Goal: Task Accomplishment & Management: Complete application form

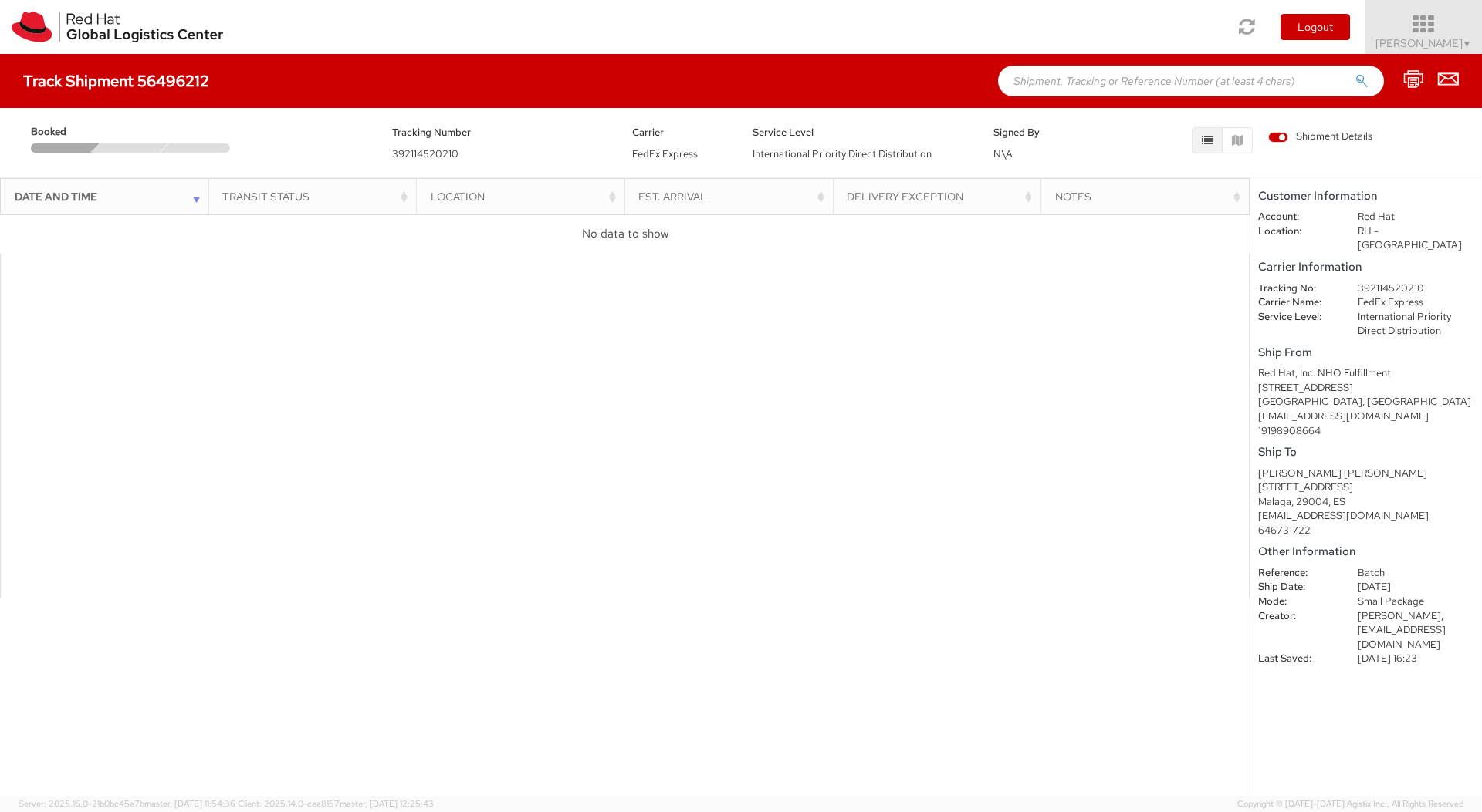
click at [1468, 40] on span "▼" at bounding box center [1467, 44] width 9 height 13
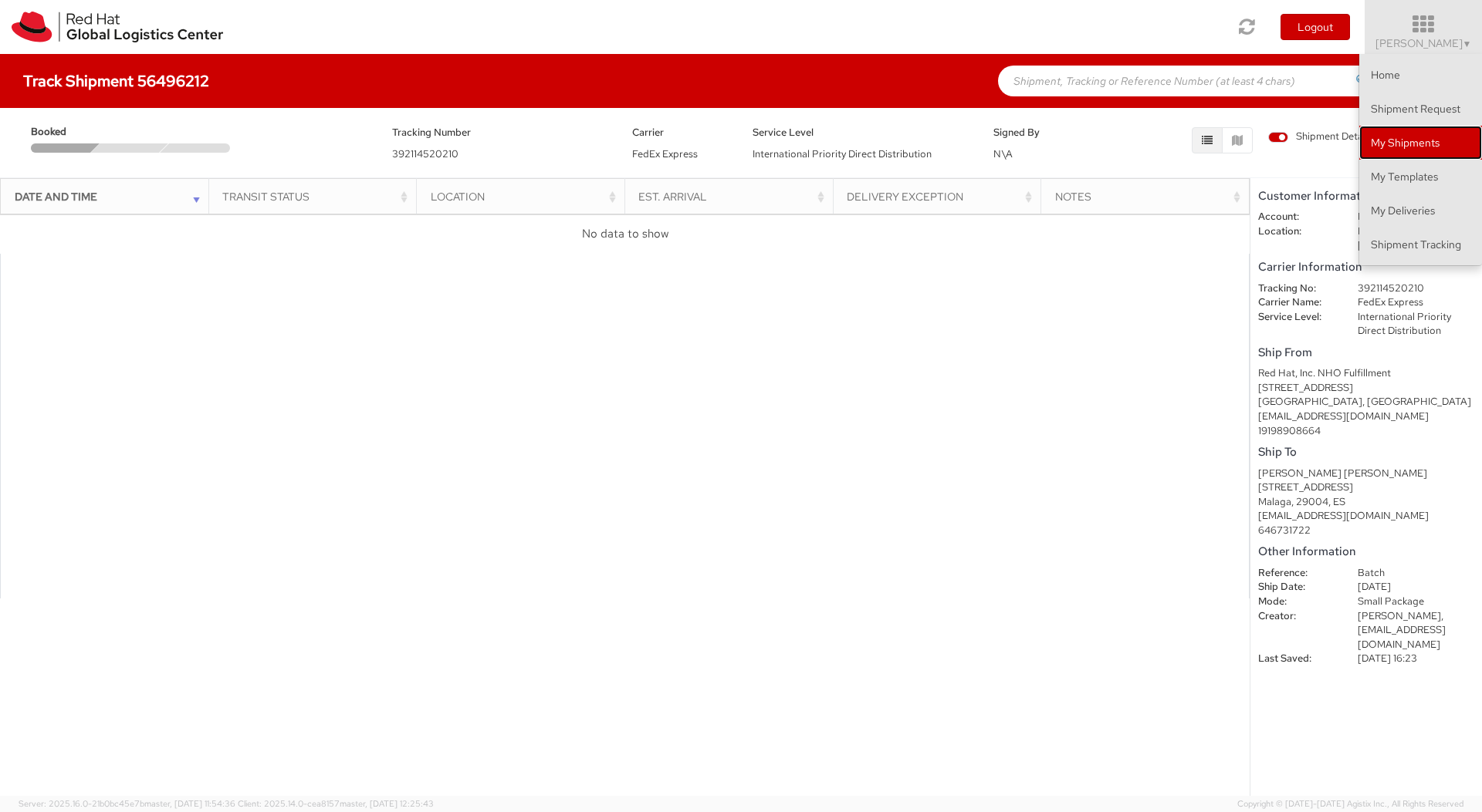
click at [1408, 139] on link "My Shipments" at bounding box center [1420, 143] width 123 height 34
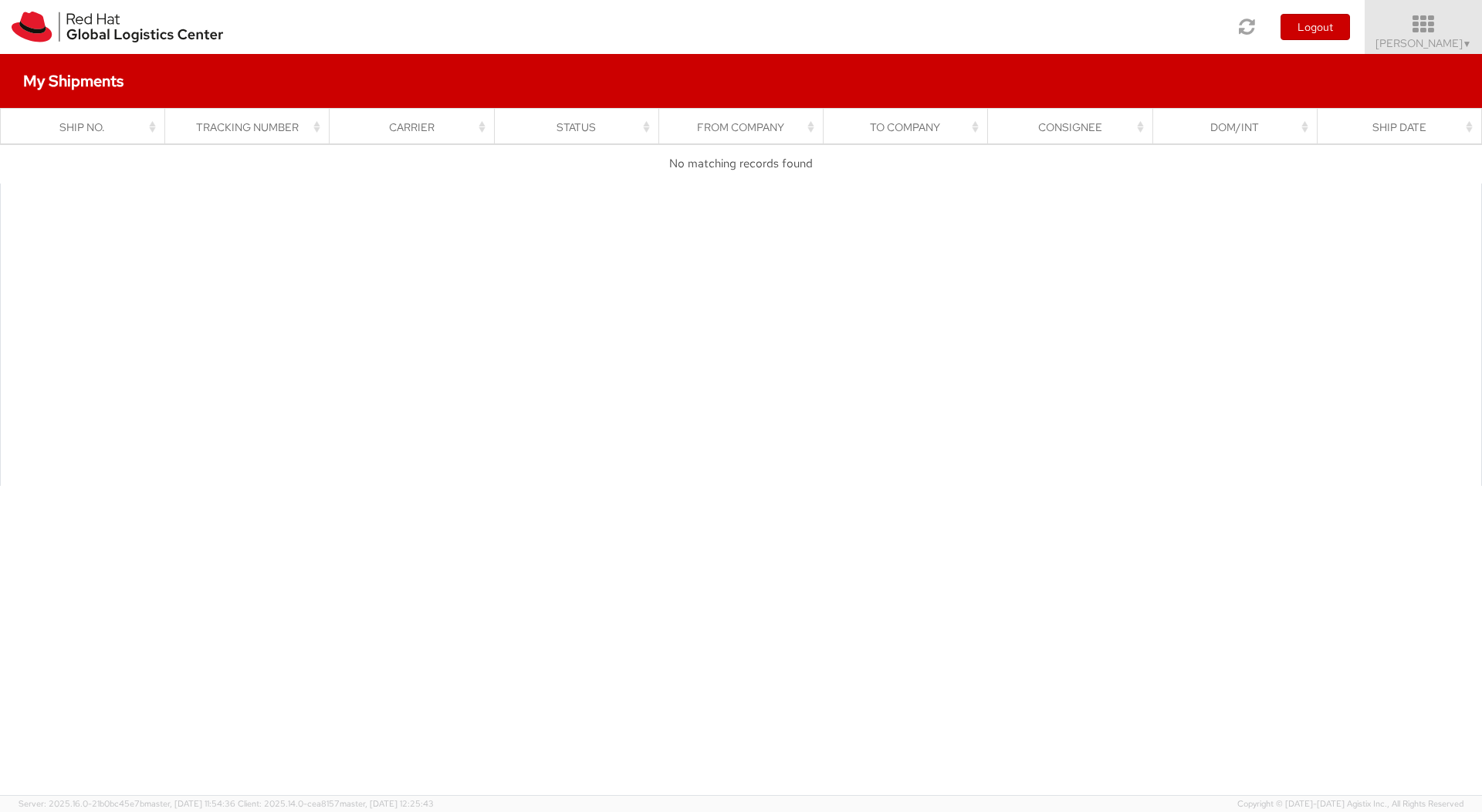
click at [1452, 37] on span "[PERSON_NAME] ▼" at bounding box center [1423, 43] width 97 height 14
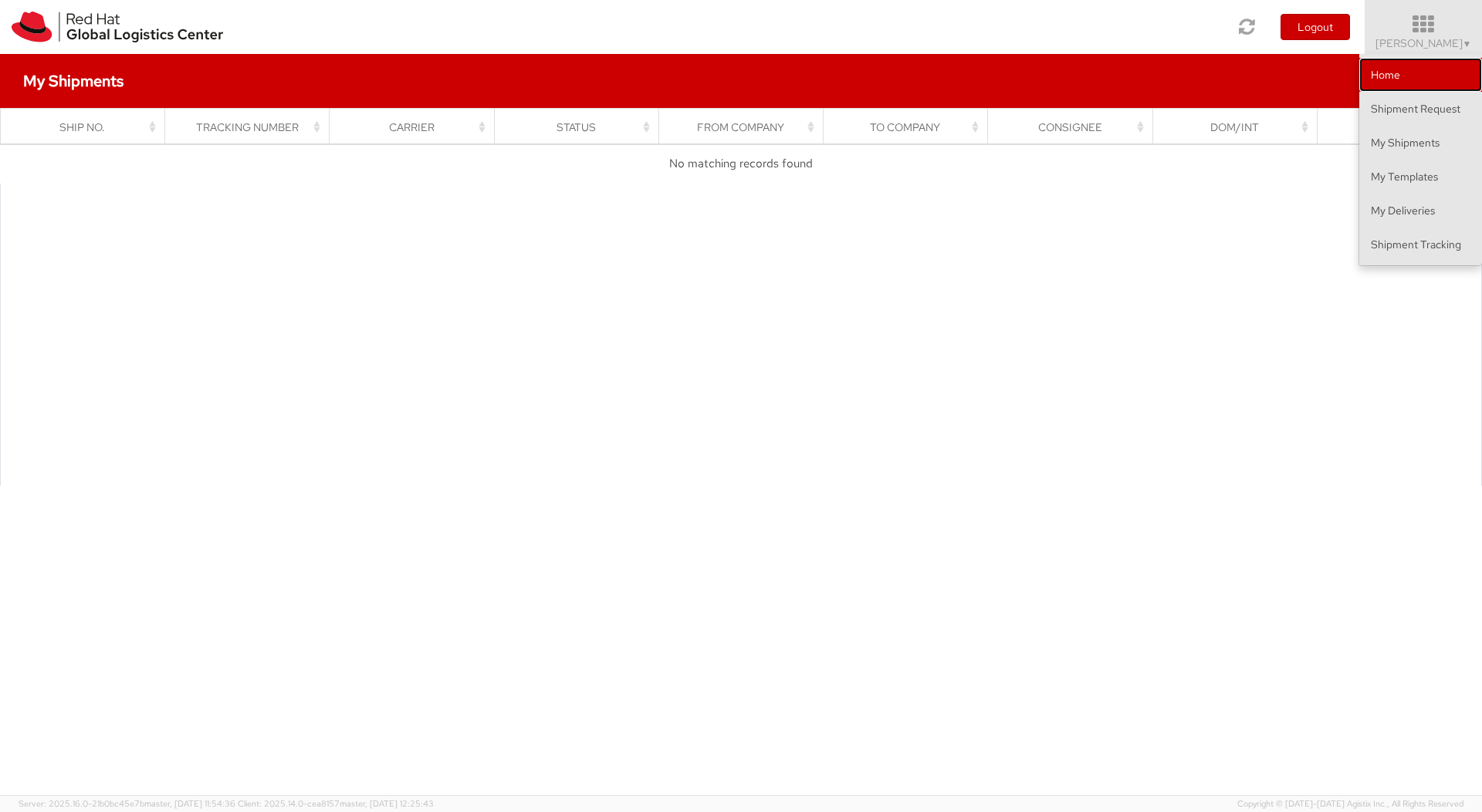
click at [1411, 67] on link "Home" at bounding box center [1420, 75] width 123 height 34
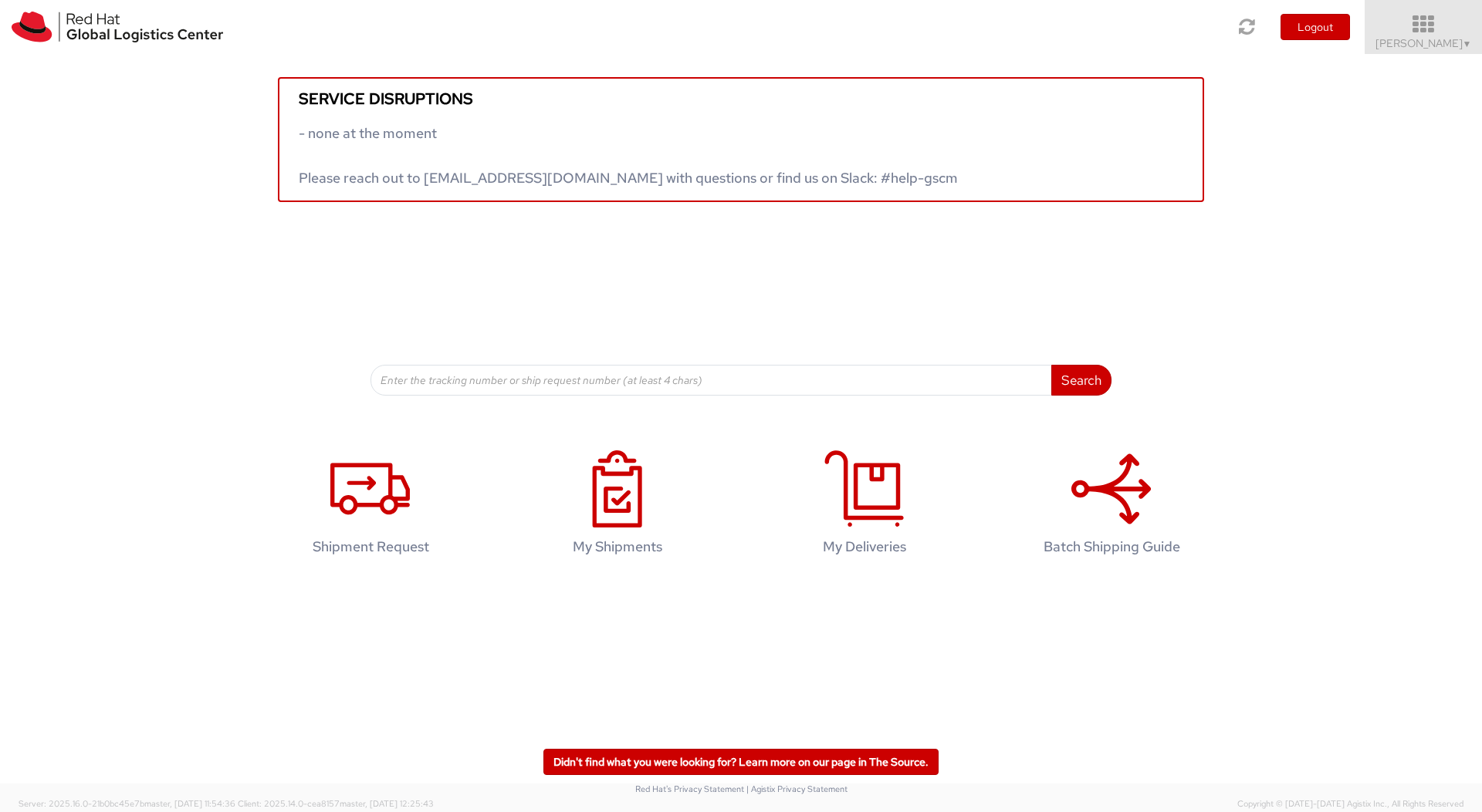
click at [1452, 25] on icon at bounding box center [1423, 24] width 135 height 21
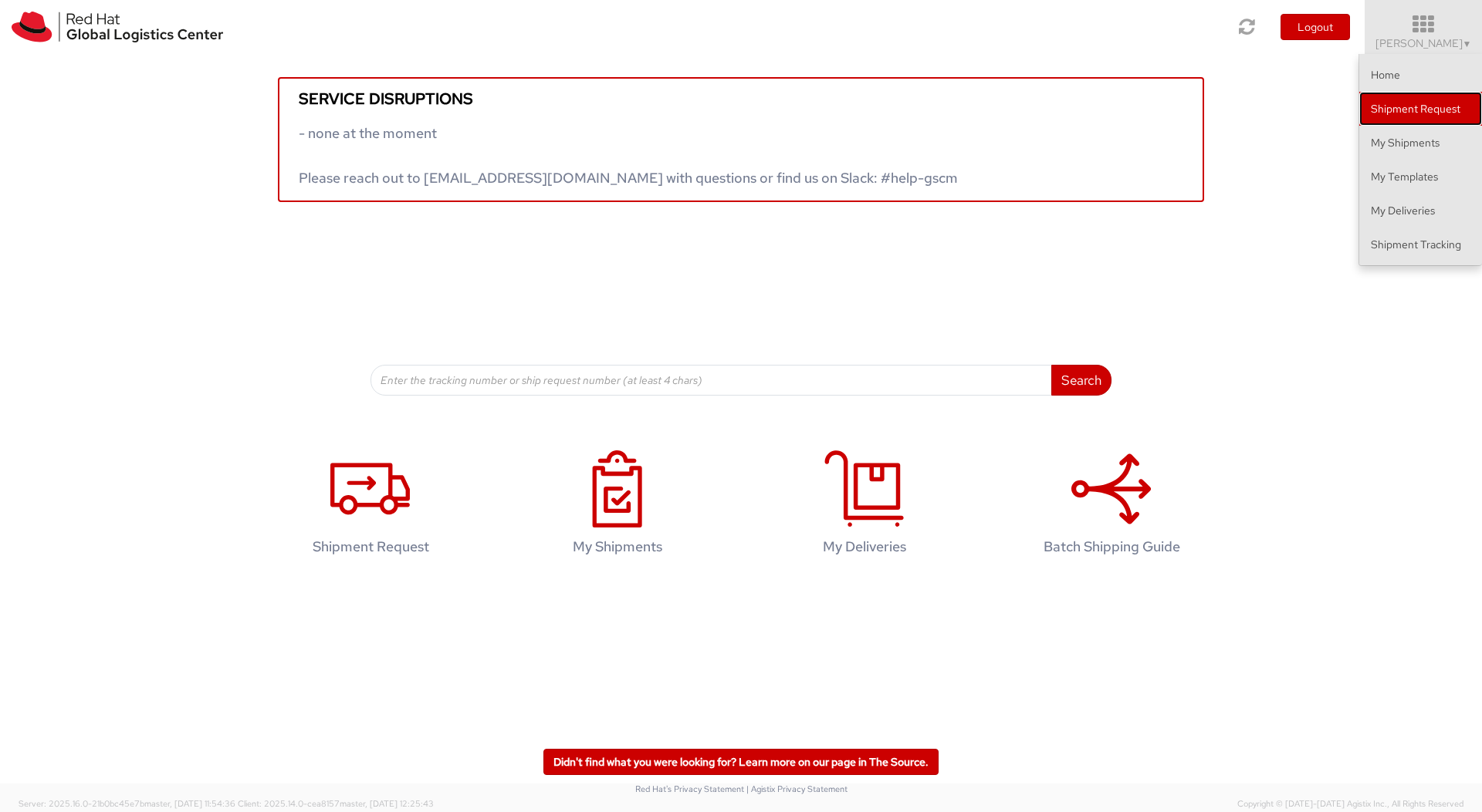
click at [1440, 106] on link "Shipment Request" at bounding box center [1420, 109] width 123 height 34
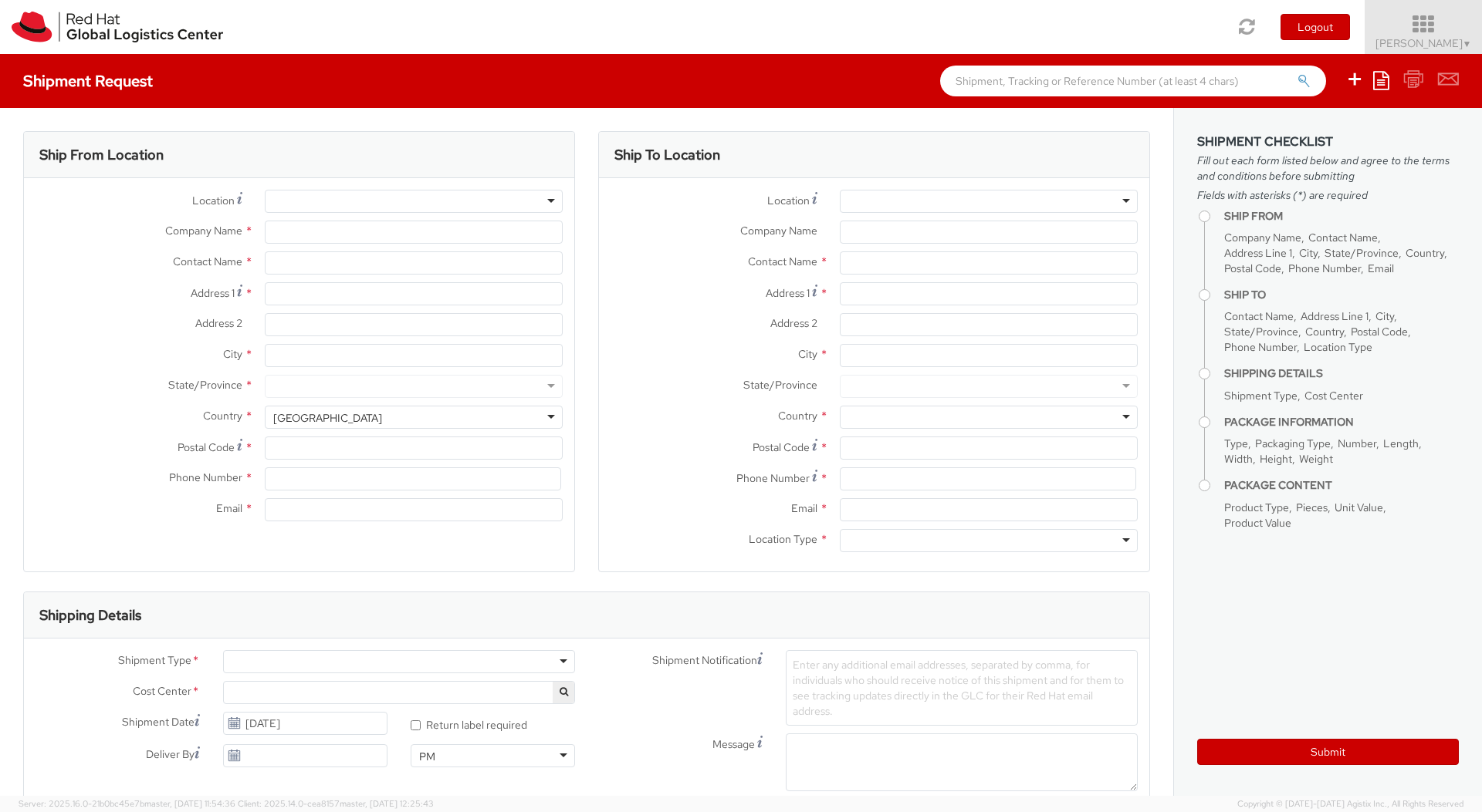
select select
select select "733"
click at [1463, 38] on span "▼" at bounding box center [1467, 44] width 9 height 13
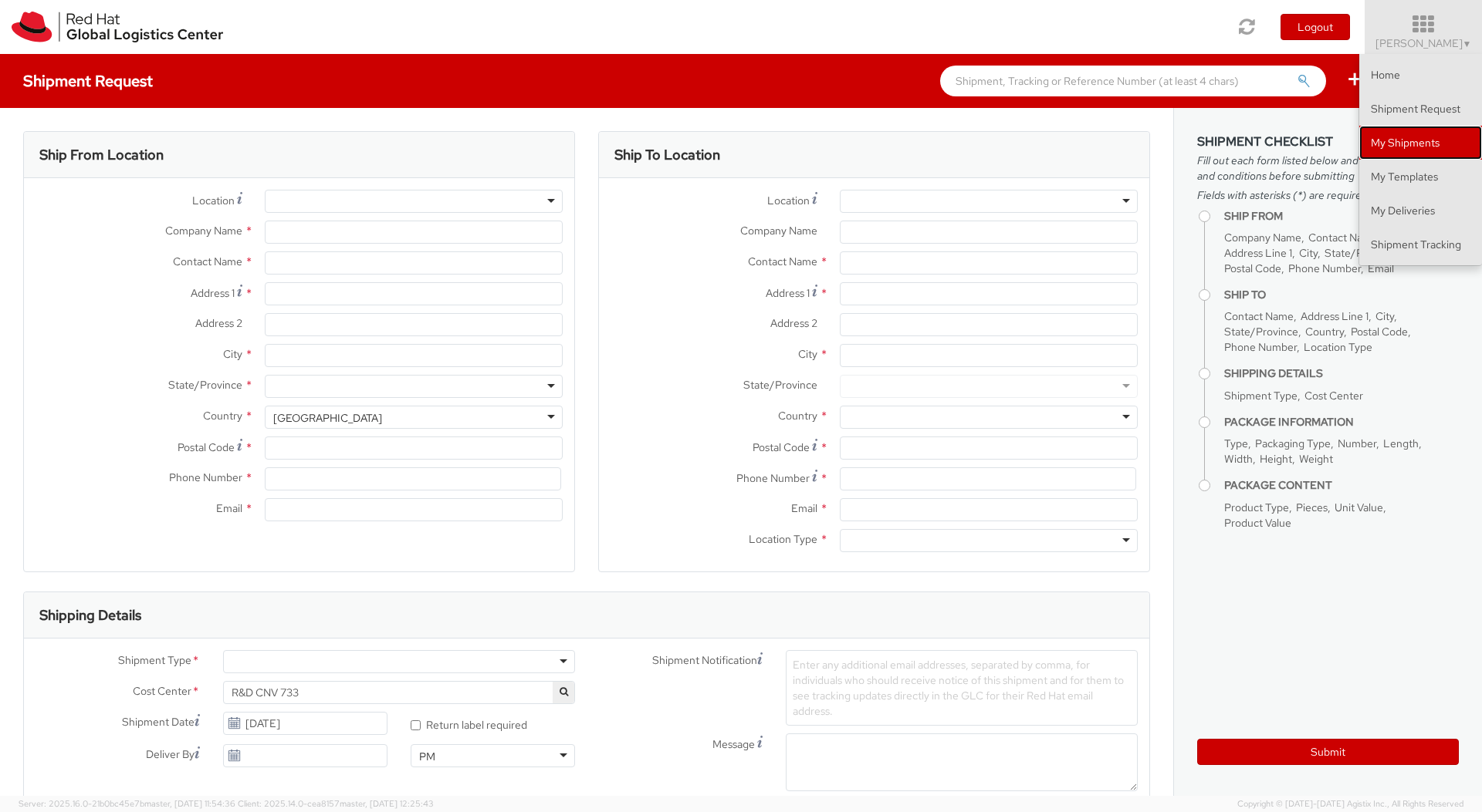
click at [1419, 148] on link "My Shipments" at bounding box center [1420, 143] width 123 height 34
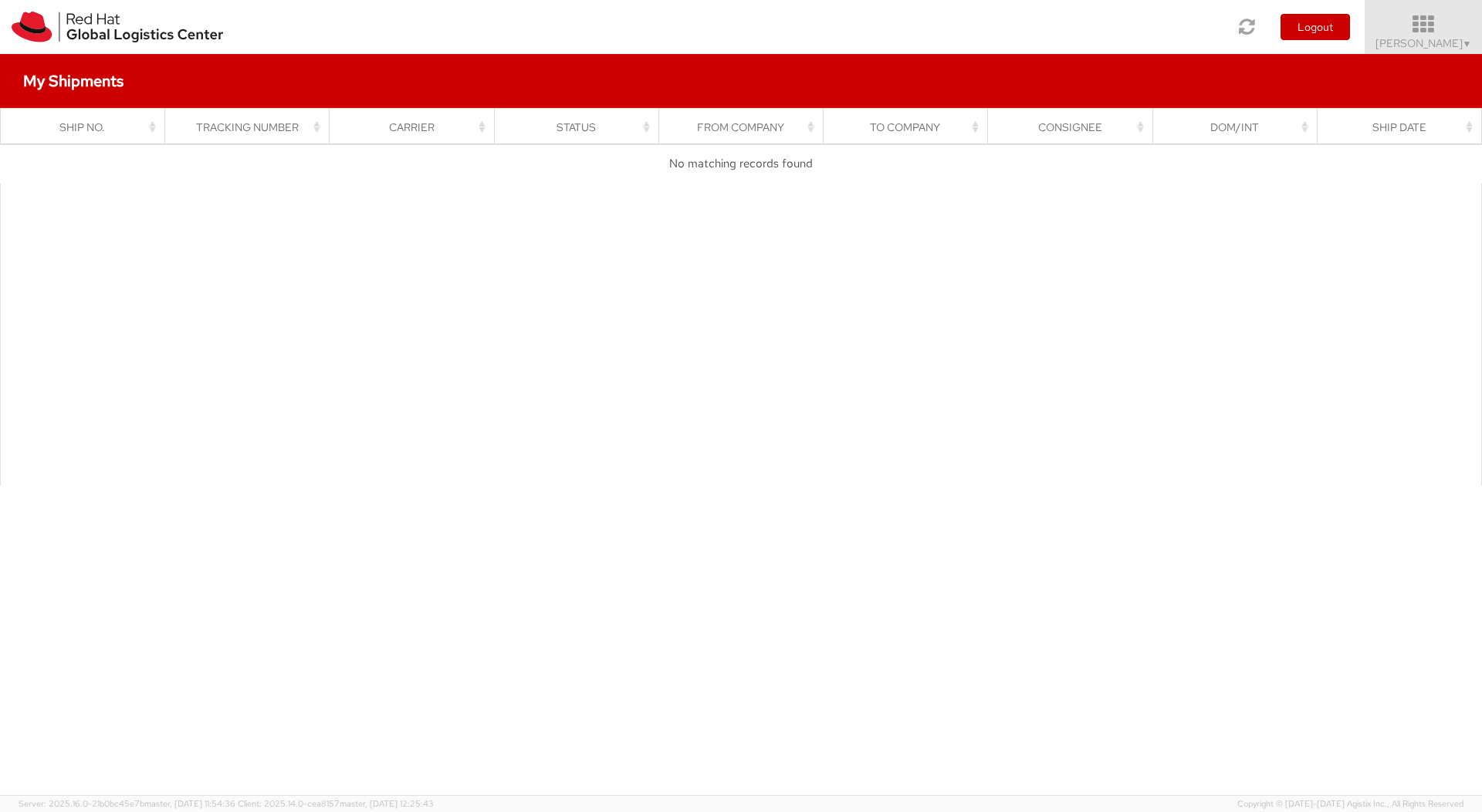
click at [1456, 37] on span "[PERSON_NAME] ▼" at bounding box center [1423, 43] width 97 height 14
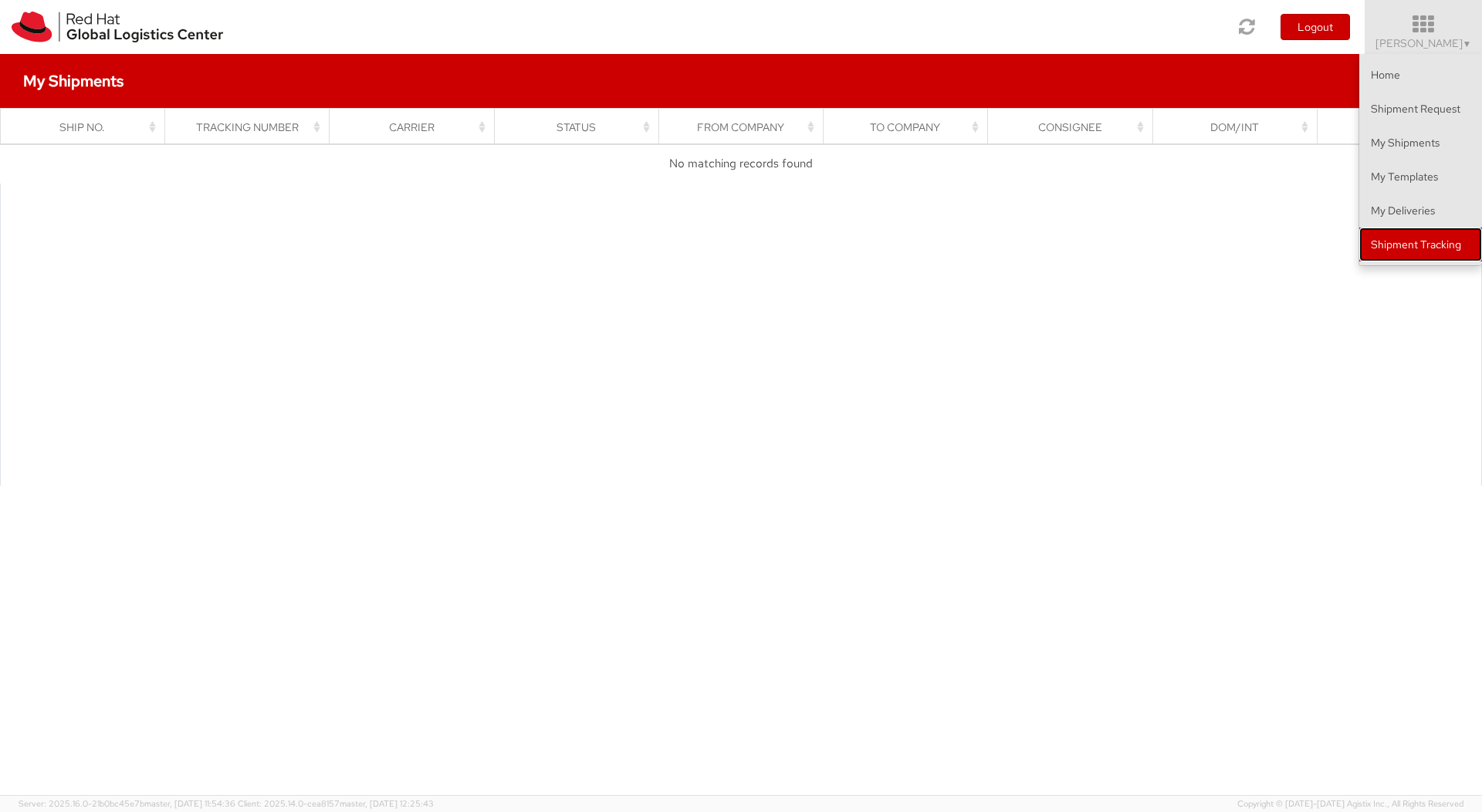
click at [1447, 245] on link "Shipment Tracking" at bounding box center [1420, 244] width 123 height 34
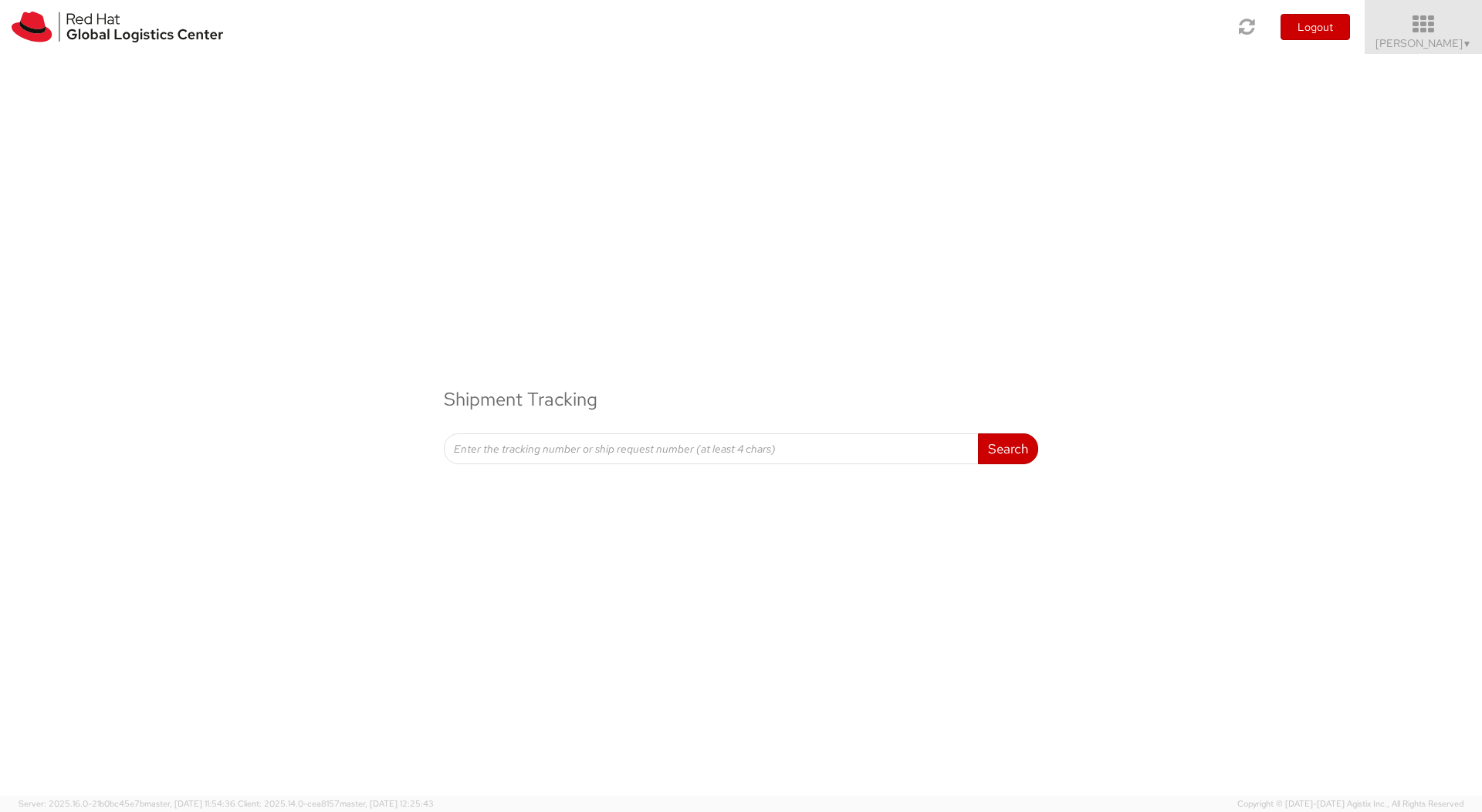
click at [1448, 36] on span "[PERSON_NAME] ▼" at bounding box center [1423, 43] width 97 height 14
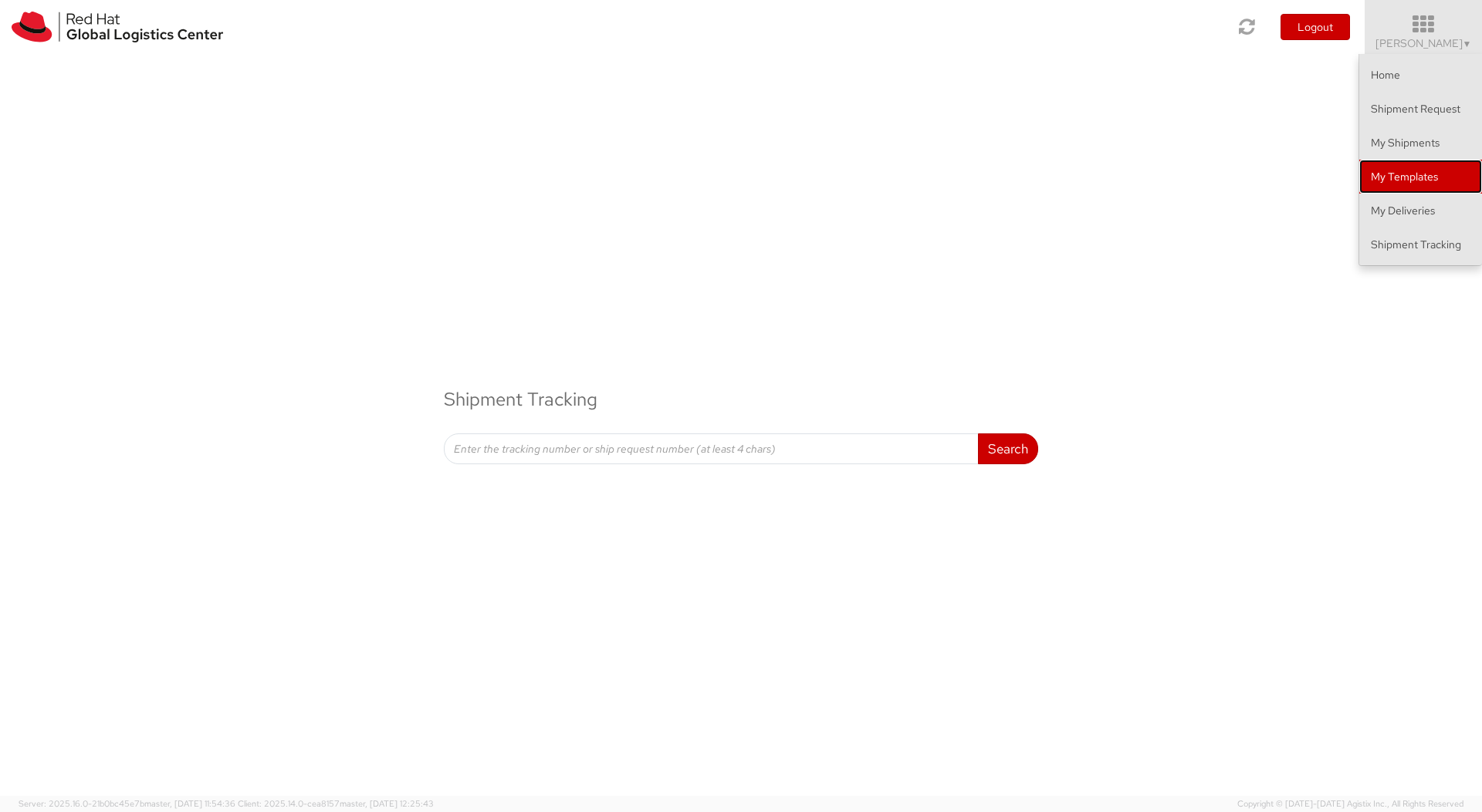
click at [1450, 185] on link "My Templates" at bounding box center [1420, 176] width 123 height 34
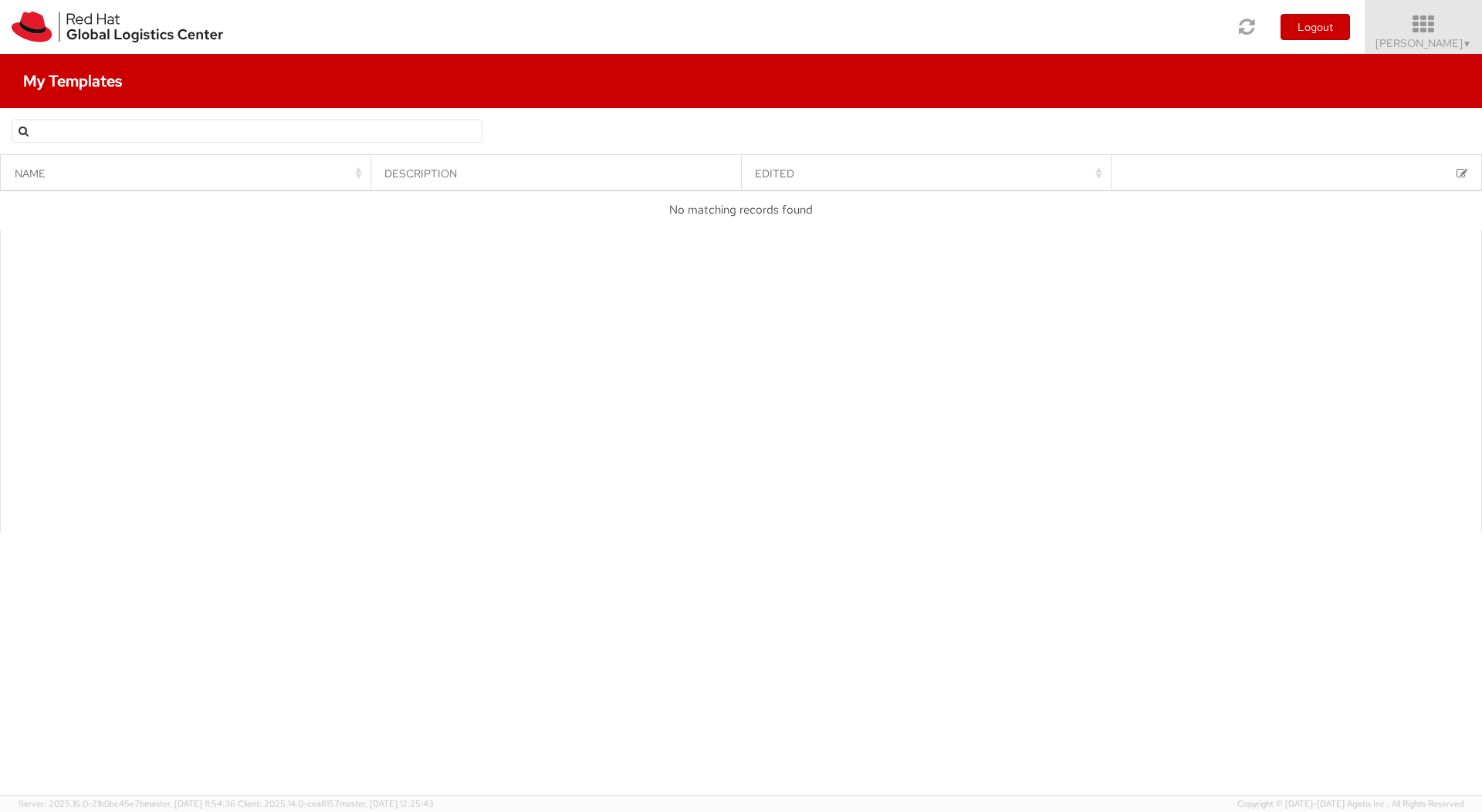
click at [1448, 41] on span "[PERSON_NAME] ▼" at bounding box center [1423, 43] width 97 height 14
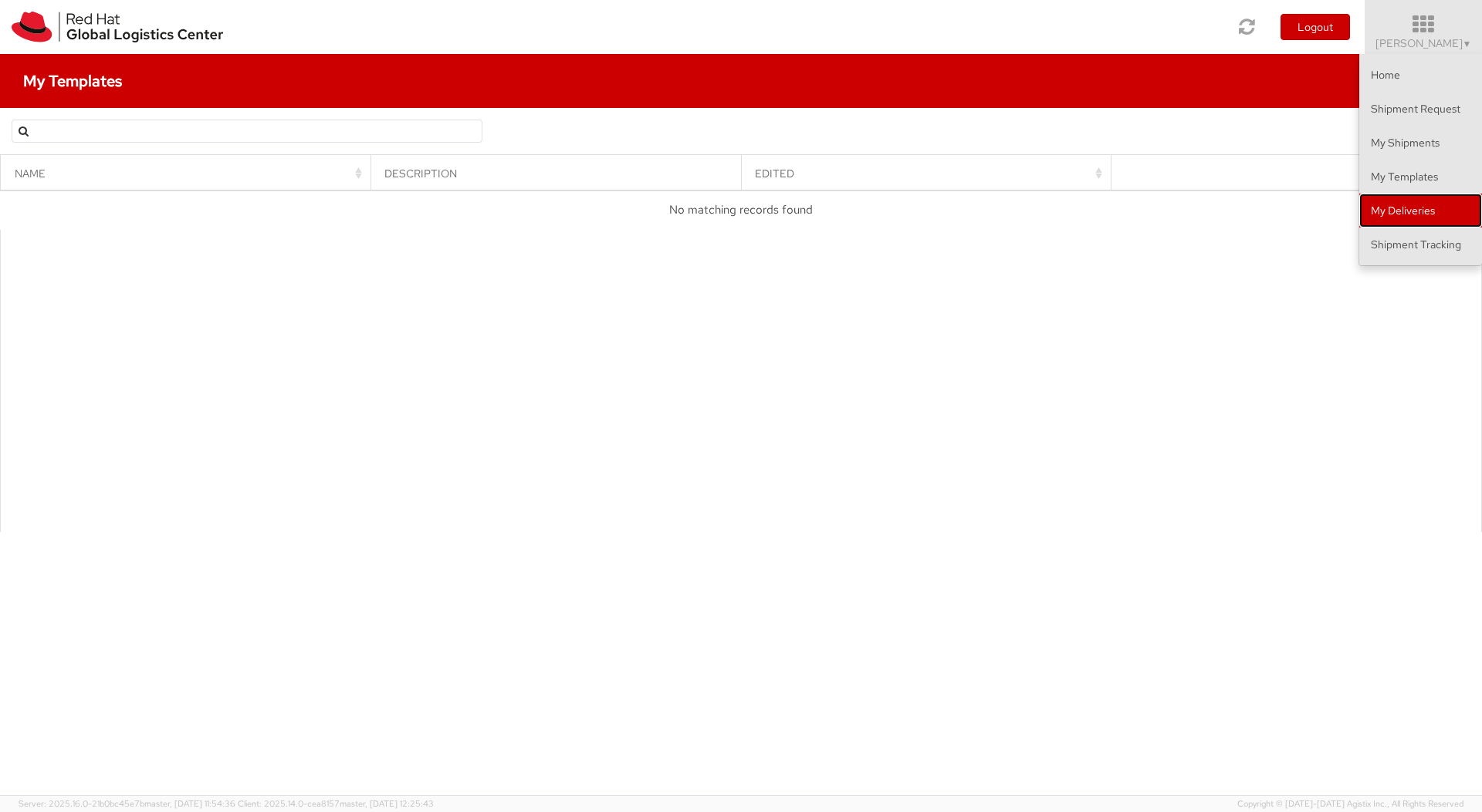
click at [1434, 218] on link "My Deliveries" at bounding box center [1420, 210] width 123 height 34
